Goal: Task Accomplishment & Management: Use online tool/utility

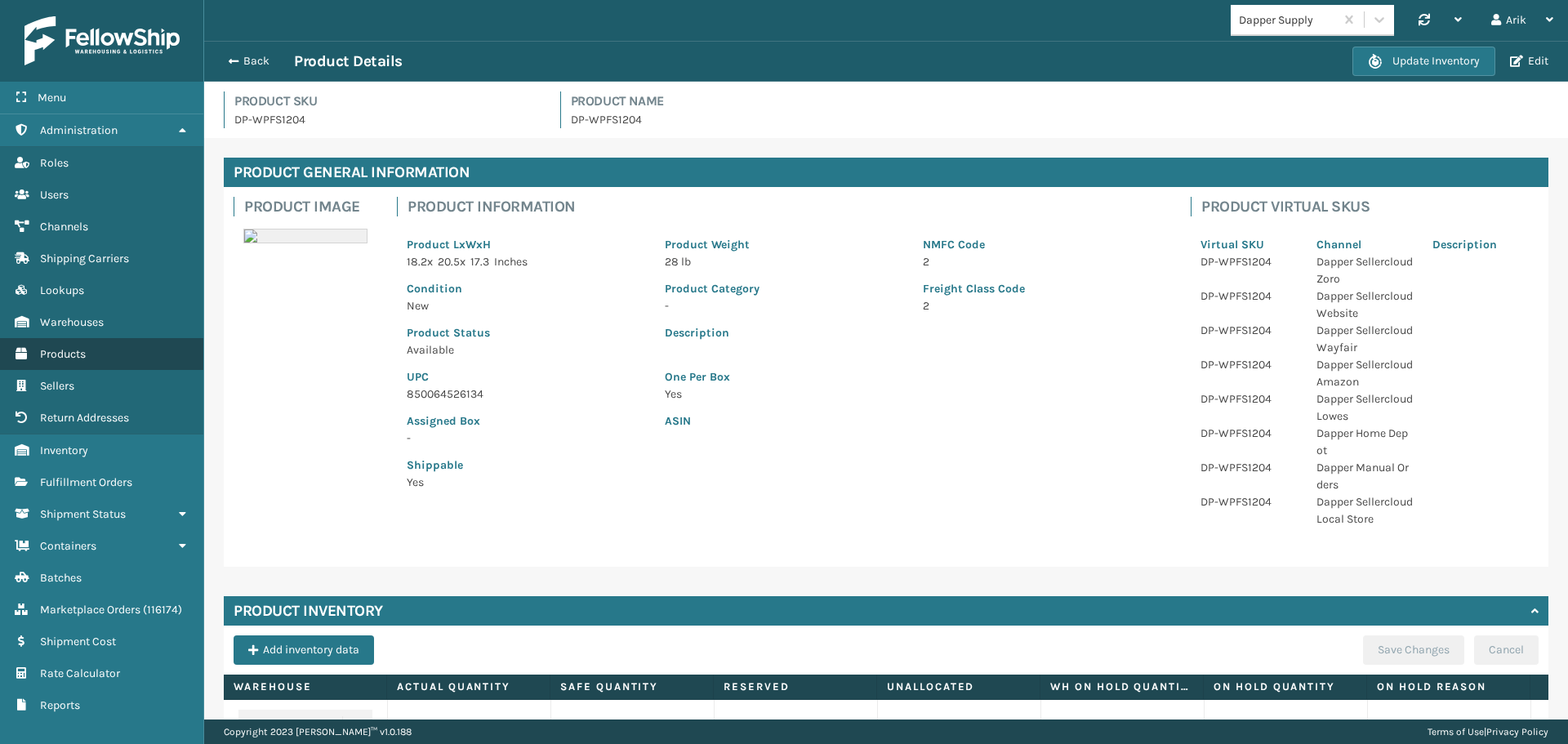
click at [67, 354] on span "Products" at bounding box center [63, 354] width 45 height 14
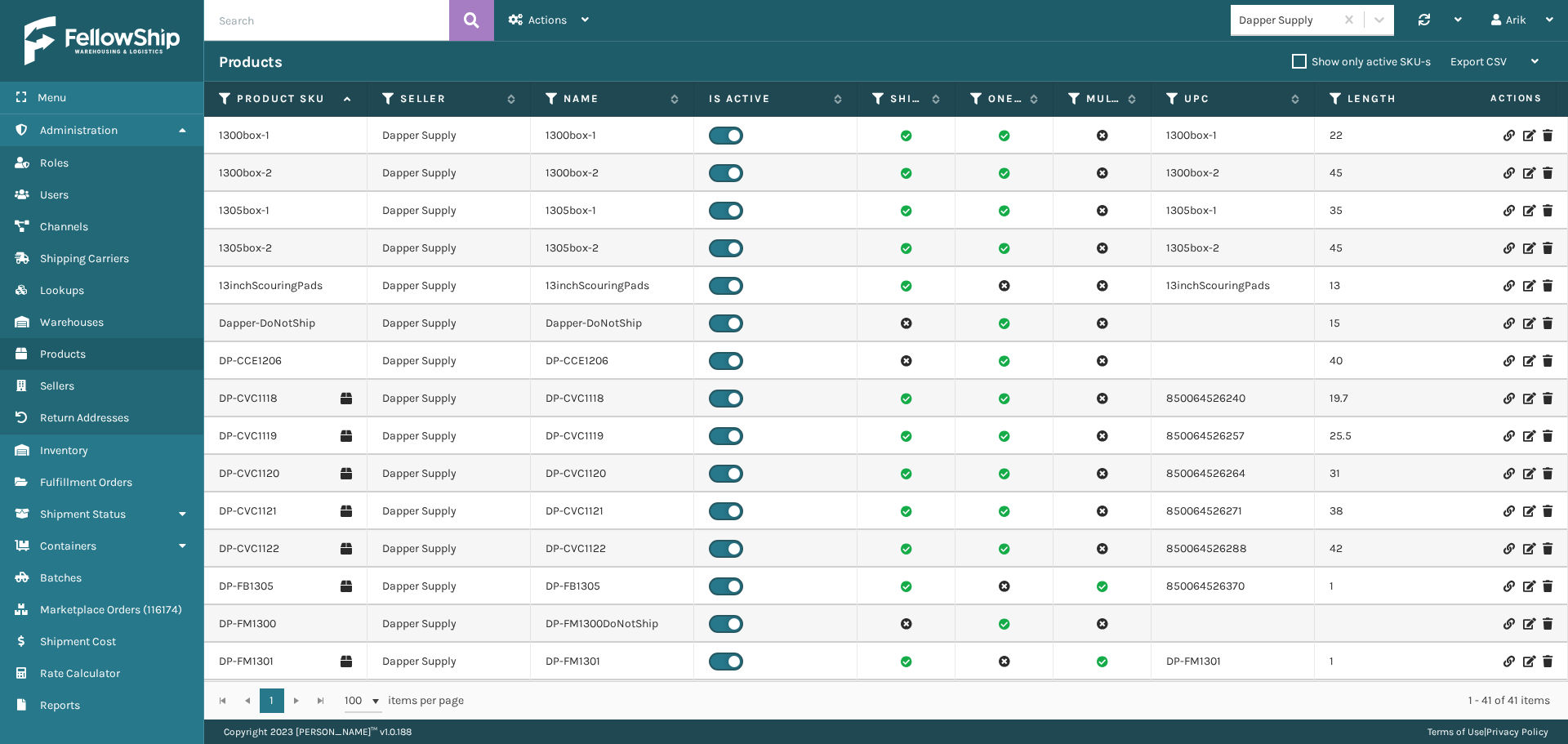
click at [267, 23] on input "text" at bounding box center [327, 20] width 245 height 41
paste input "TL-CLA-BLK"
type input "TL-CLA-BLK"
click at [452, 26] on button at bounding box center [471, 20] width 44 height 41
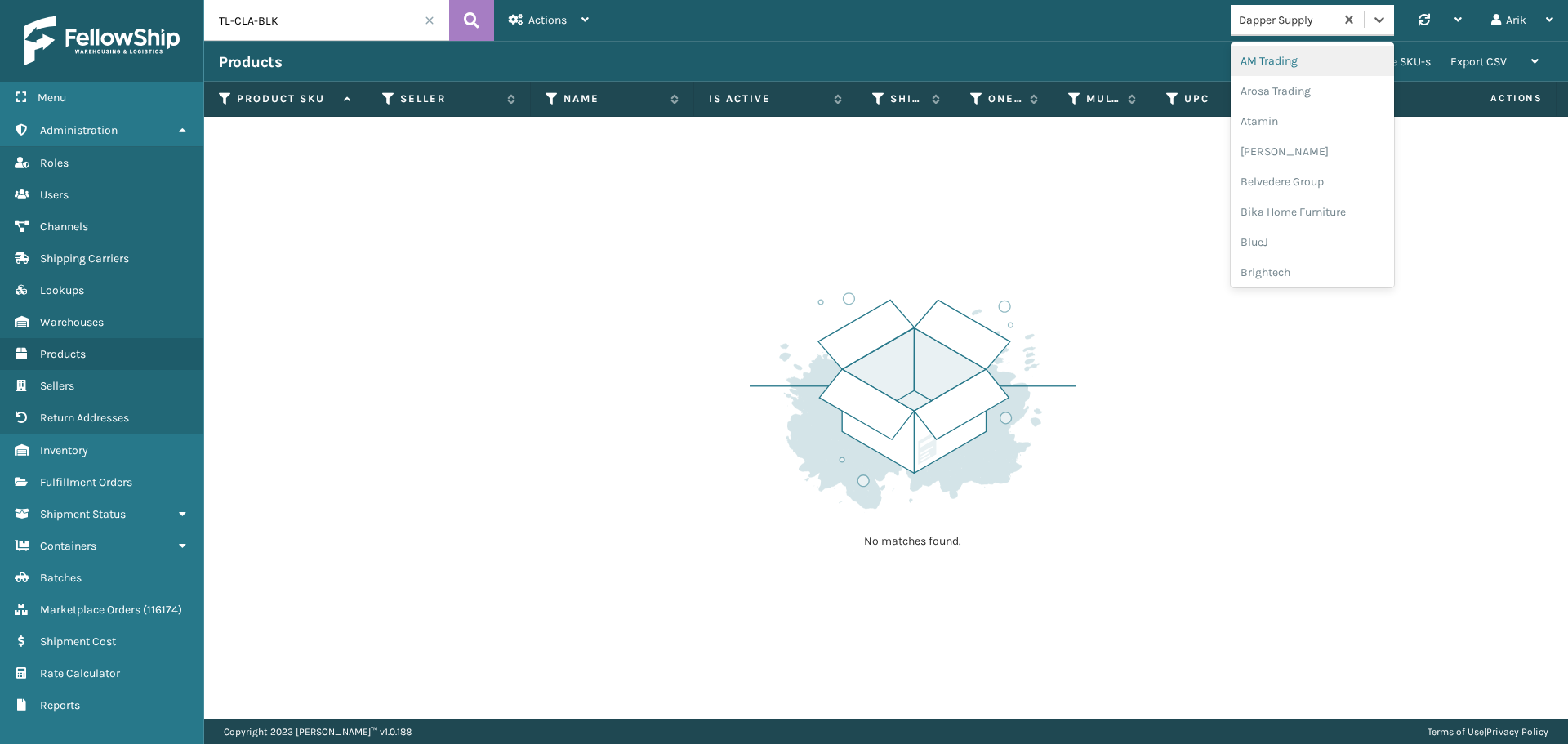
click at [1259, 30] on div "Dapper Supply" at bounding box center [1282, 20] width 104 height 27
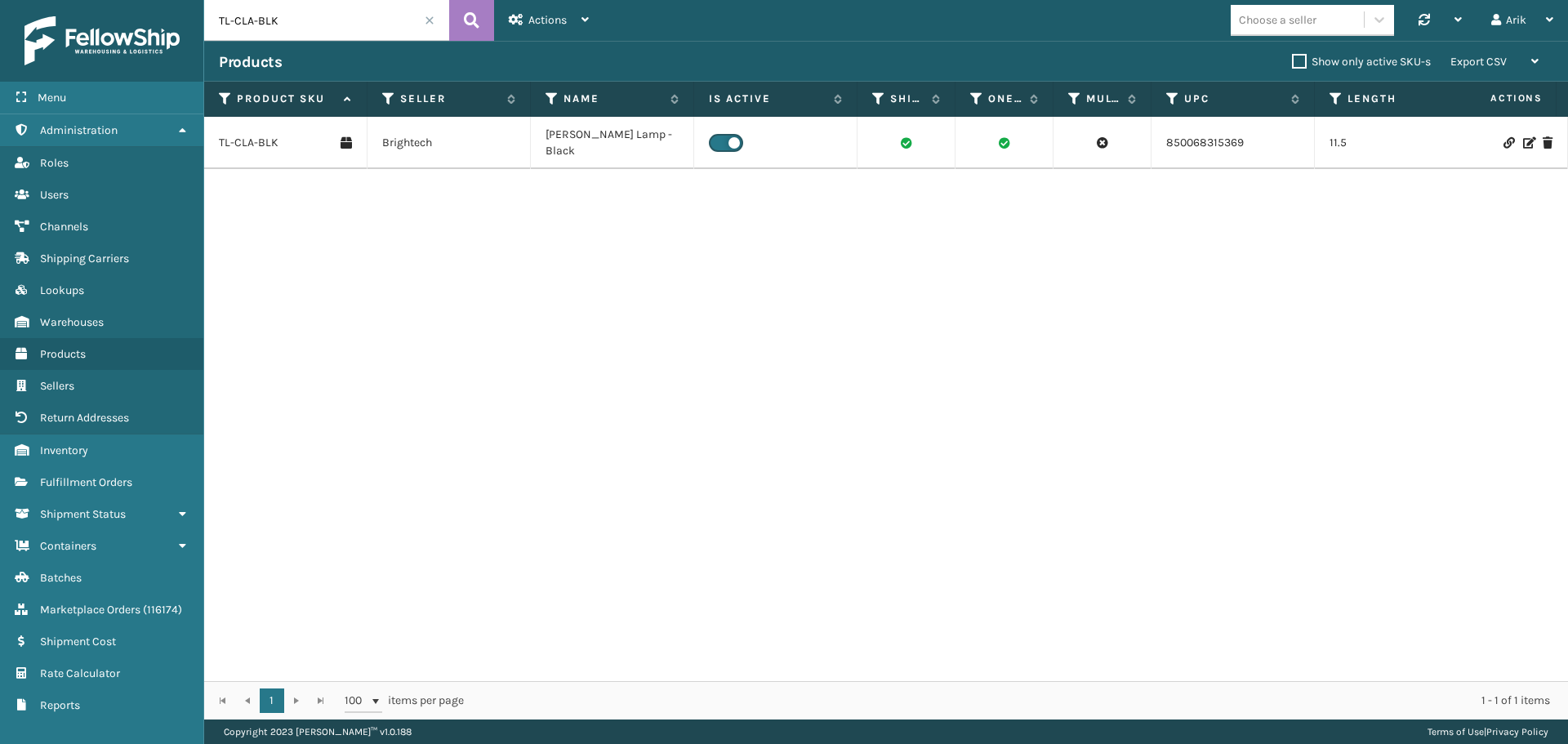
drag, startPoint x: 299, startPoint y: 146, endPoint x: 373, endPoint y: 137, distance: 74.5
click at [302, 145] on td "TL-CLA-BLK" at bounding box center [285, 142] width 163 height 52
click at [1523, 137] on icon at bounding box center [1528, 143] width 10 height 12
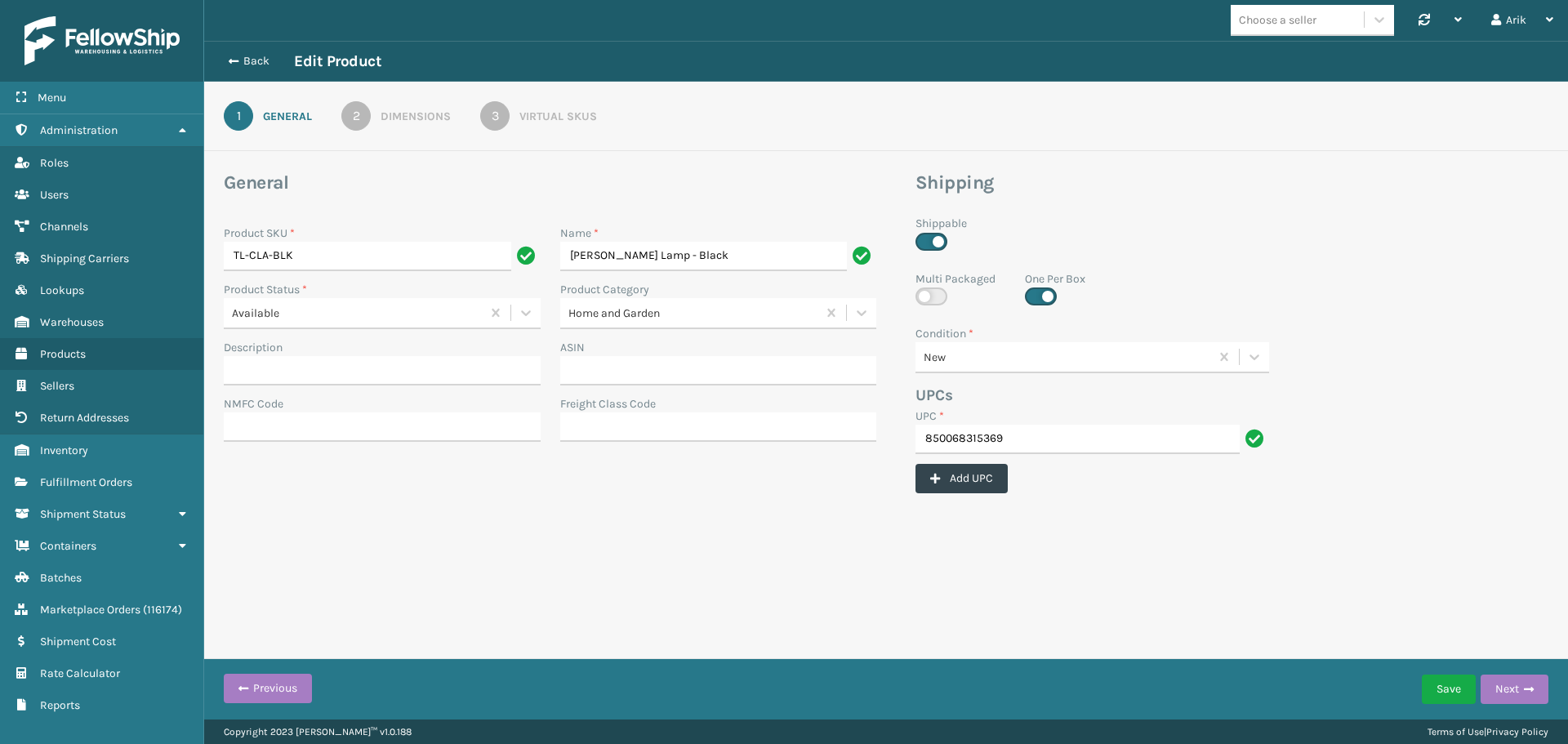
click at [546, 107] on link "3 Virtual SKUs" at bounding box center [538, 117] width 176 height 30
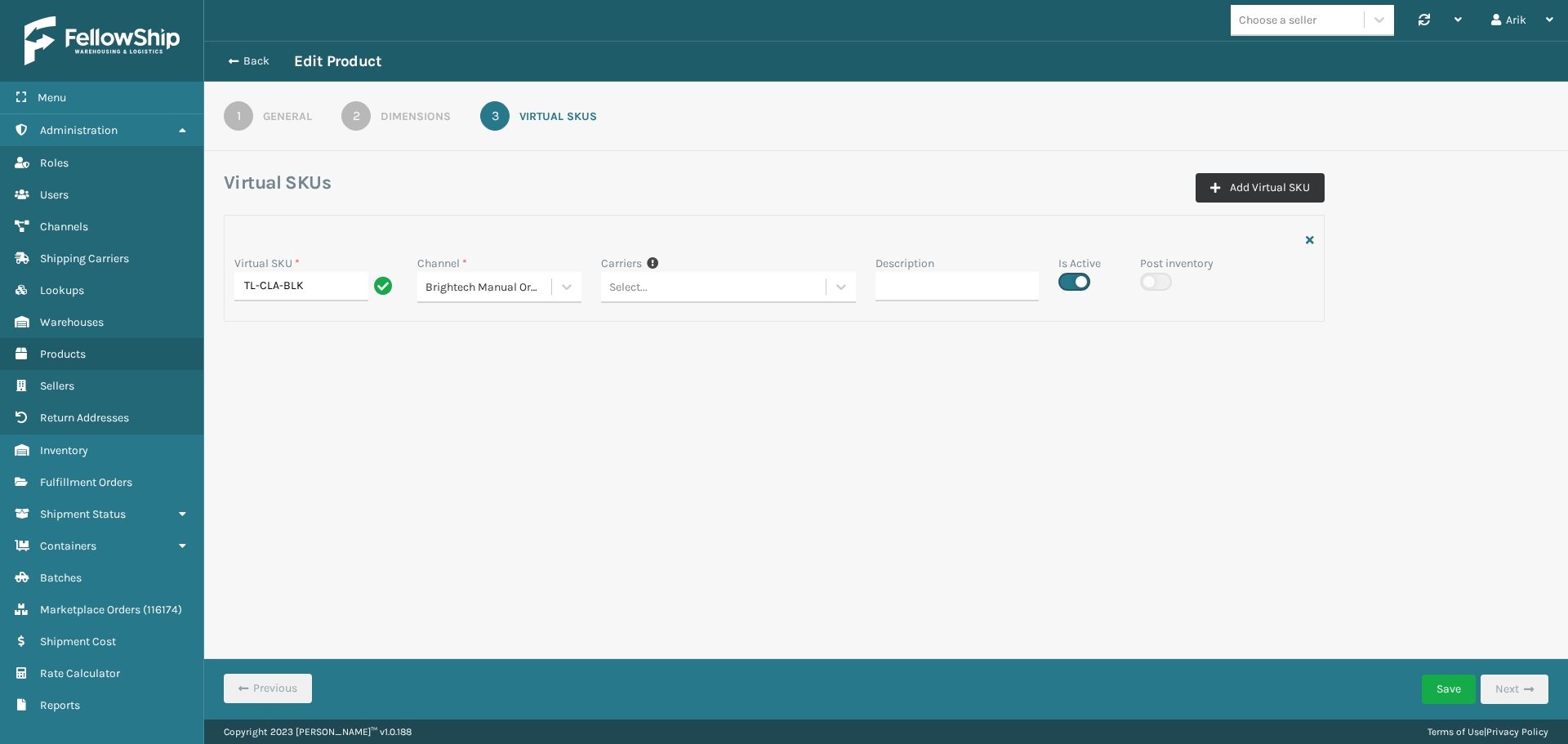
click at [1244, 187] on button "Add Virtual SKU" at bounding box center [1260, 188] width 129 height 30
click at [321, 399] on input "Virtual SKU *" at bounding box center [315, 399] width 163 height 30
paste input "TL-CLA-BLK"
type input "TL-CLA-BLK"
click at [472, 401] on div "Select..." at bounding box center [484, 398] width 133 height 27
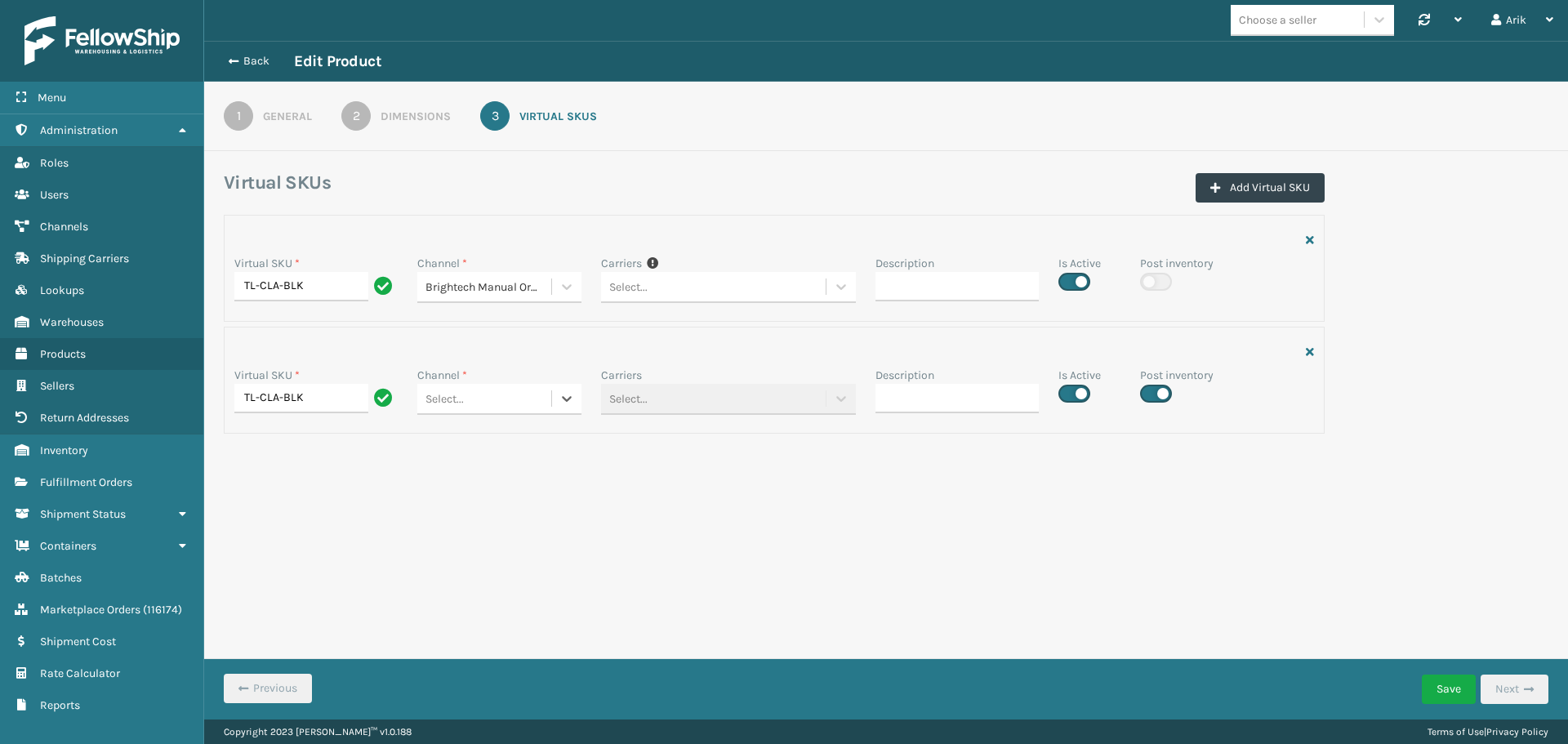
click at [466, 404] on div "Select..." at bounding box center [484, 398] width 133 height 27
click at [503, 590] on div "Brightech- Shopify" at bounding box center [499, 592] width 163 height 31
drag, startPoint x: 1277, startPoint y: 188, endPoint x: 1031, endPoint y: 246, distance: 252.7
click at [1272, 188] on button "Add Virtual SKU" at bounding box center [1260, 188] width 129 height 30
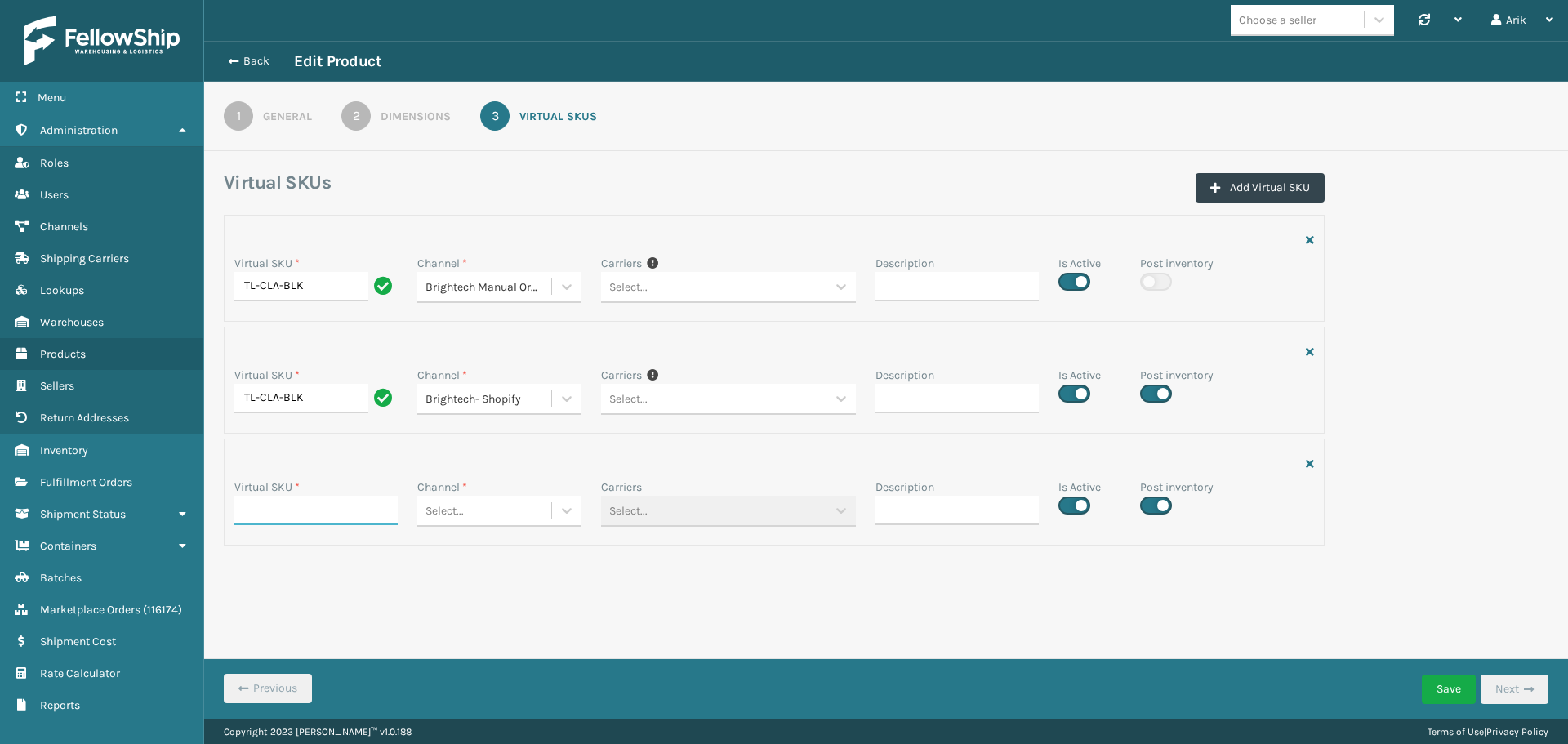
click at [320, 504] on input "Virtual SKU *" at bounding box center [315, 511] width 163 height 30
paste input "TL-CLA-BLK"
type input "TL-CLA-BLK"
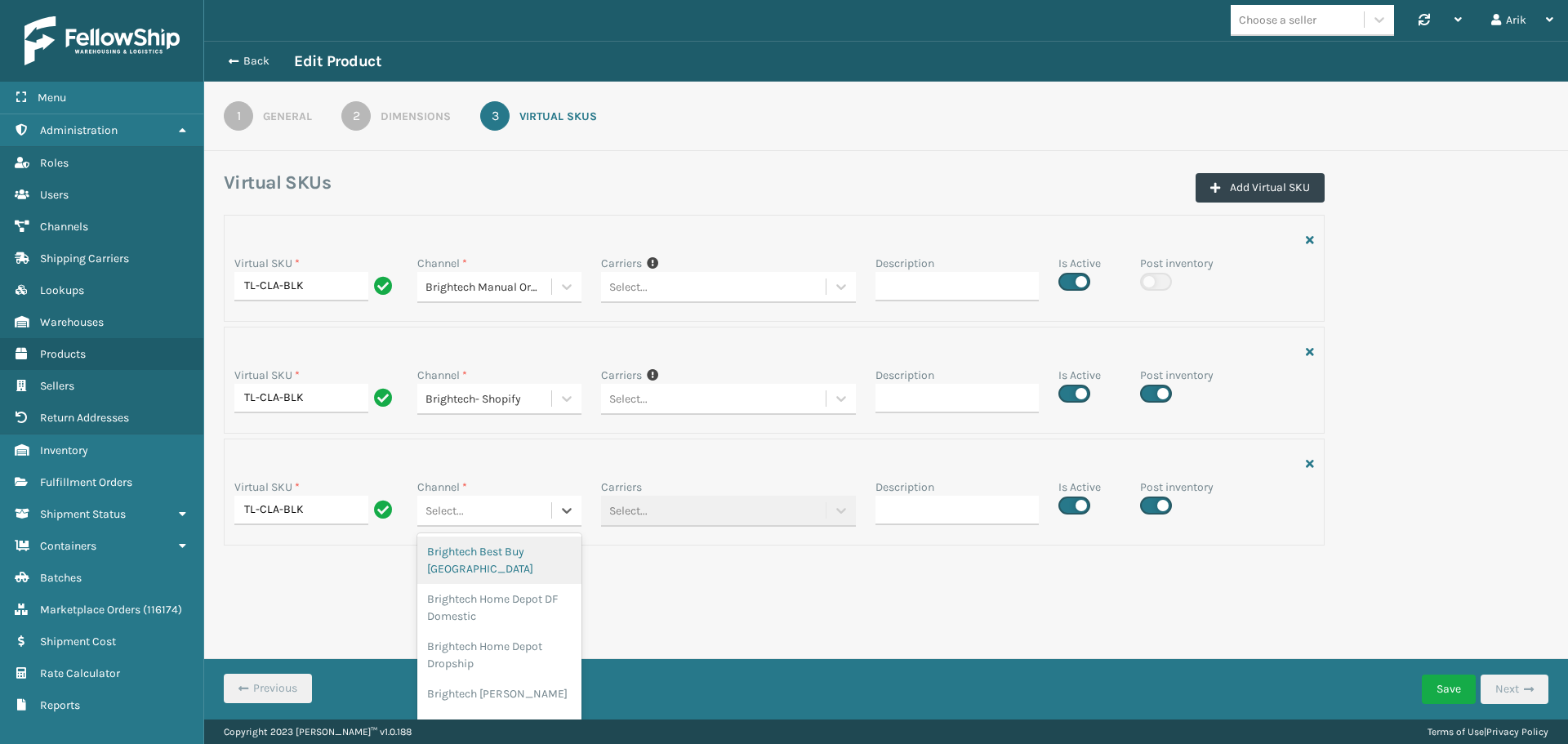
click at [457, 514] on div "Select..." at bounding box center [444, 511] width 39 height 17
